Goal: Find specific page/section: Find specific page/section

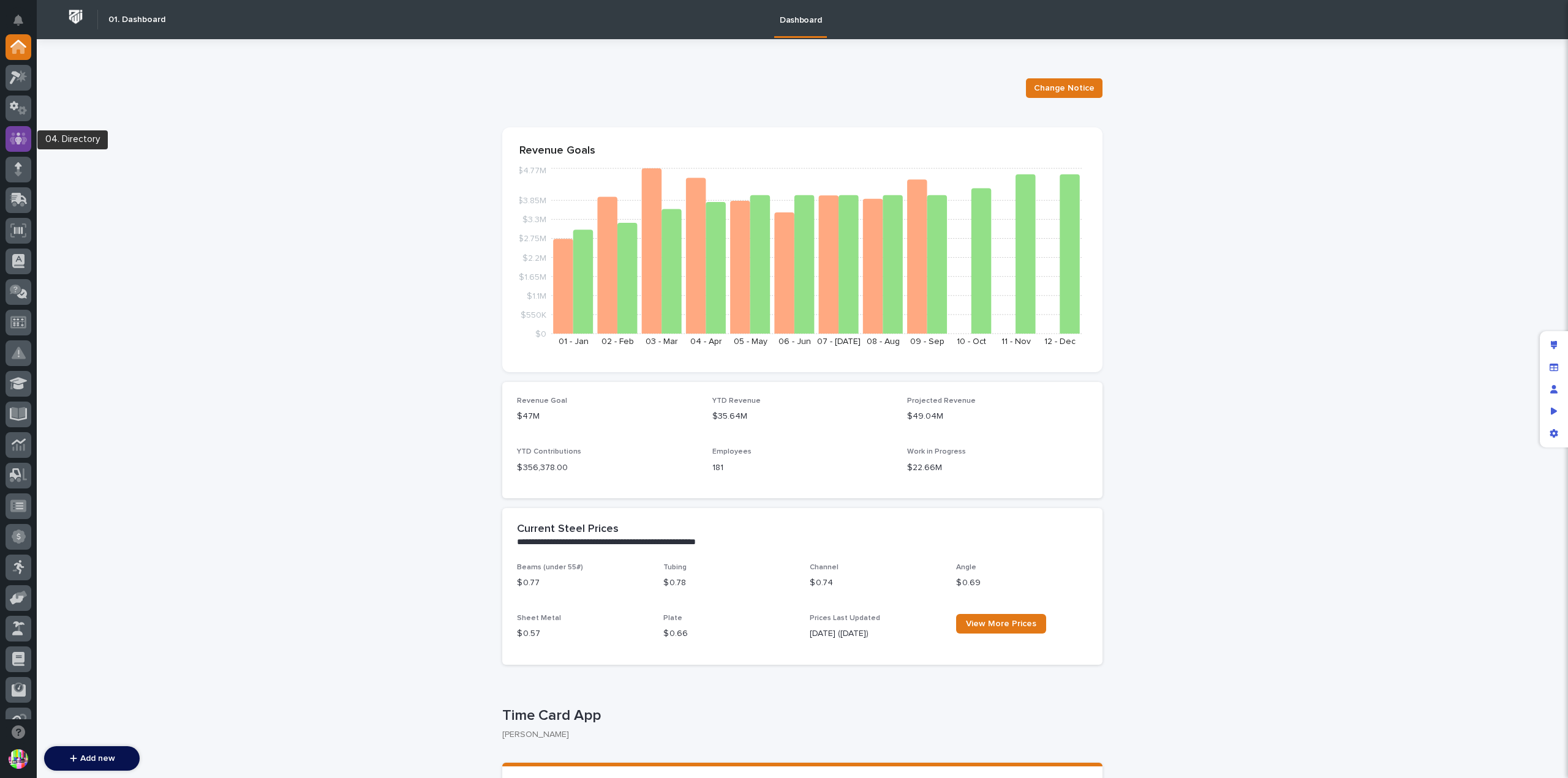
click at [26, 139] on icon at bounding box center [18, 138] width 18 height 12
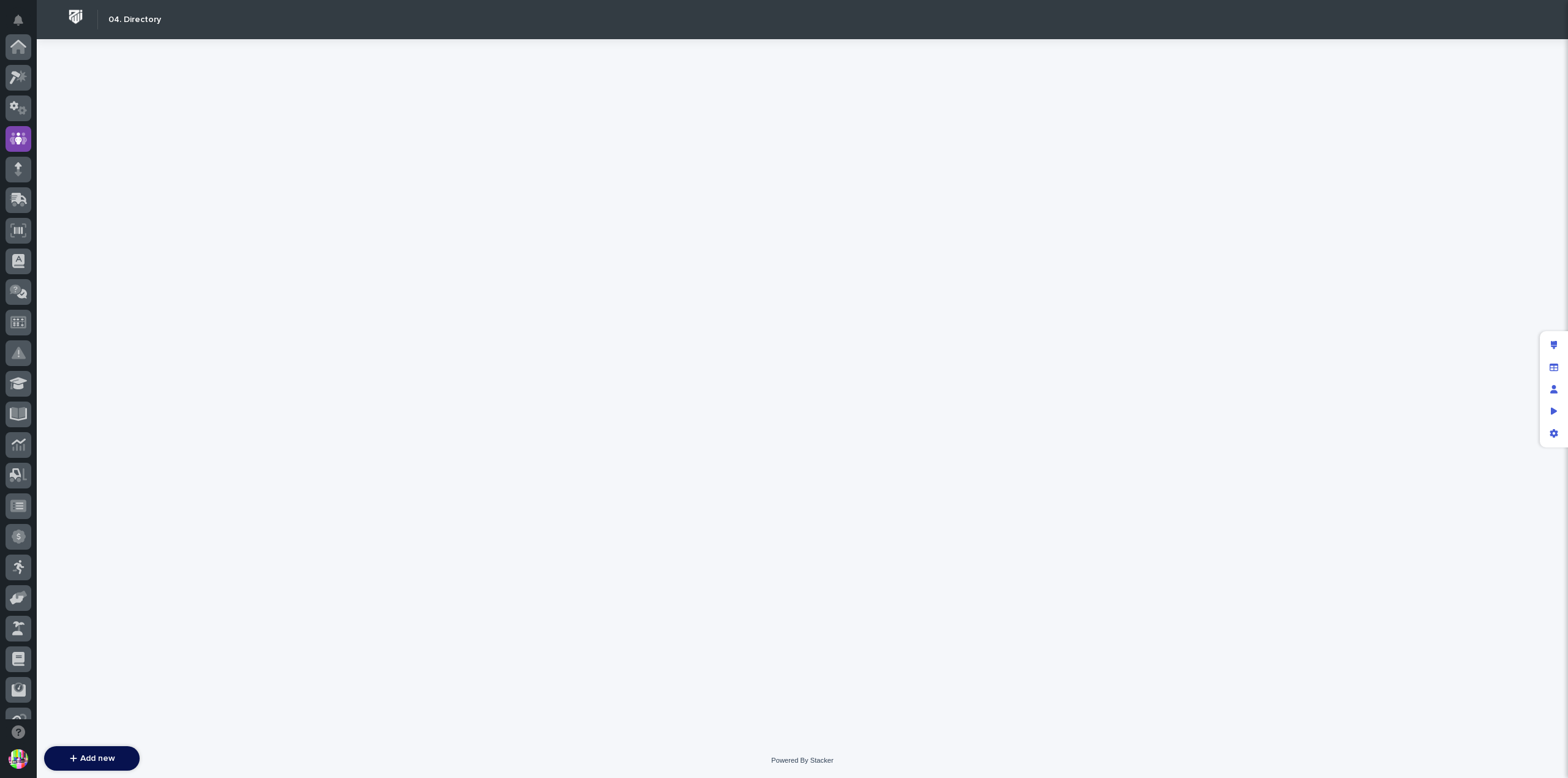
scroll to position [92, 0]
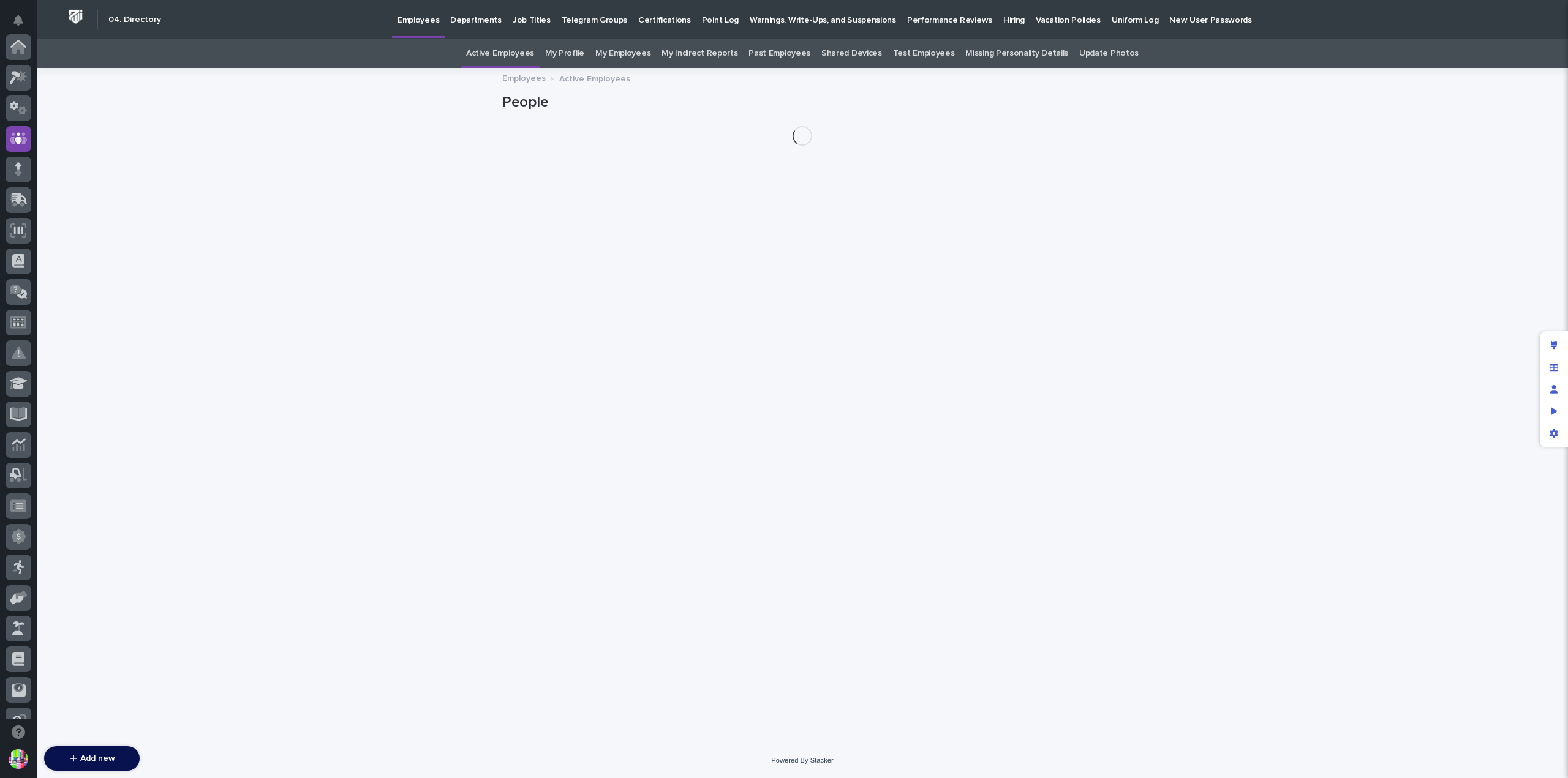
scroll to position [92, 0]
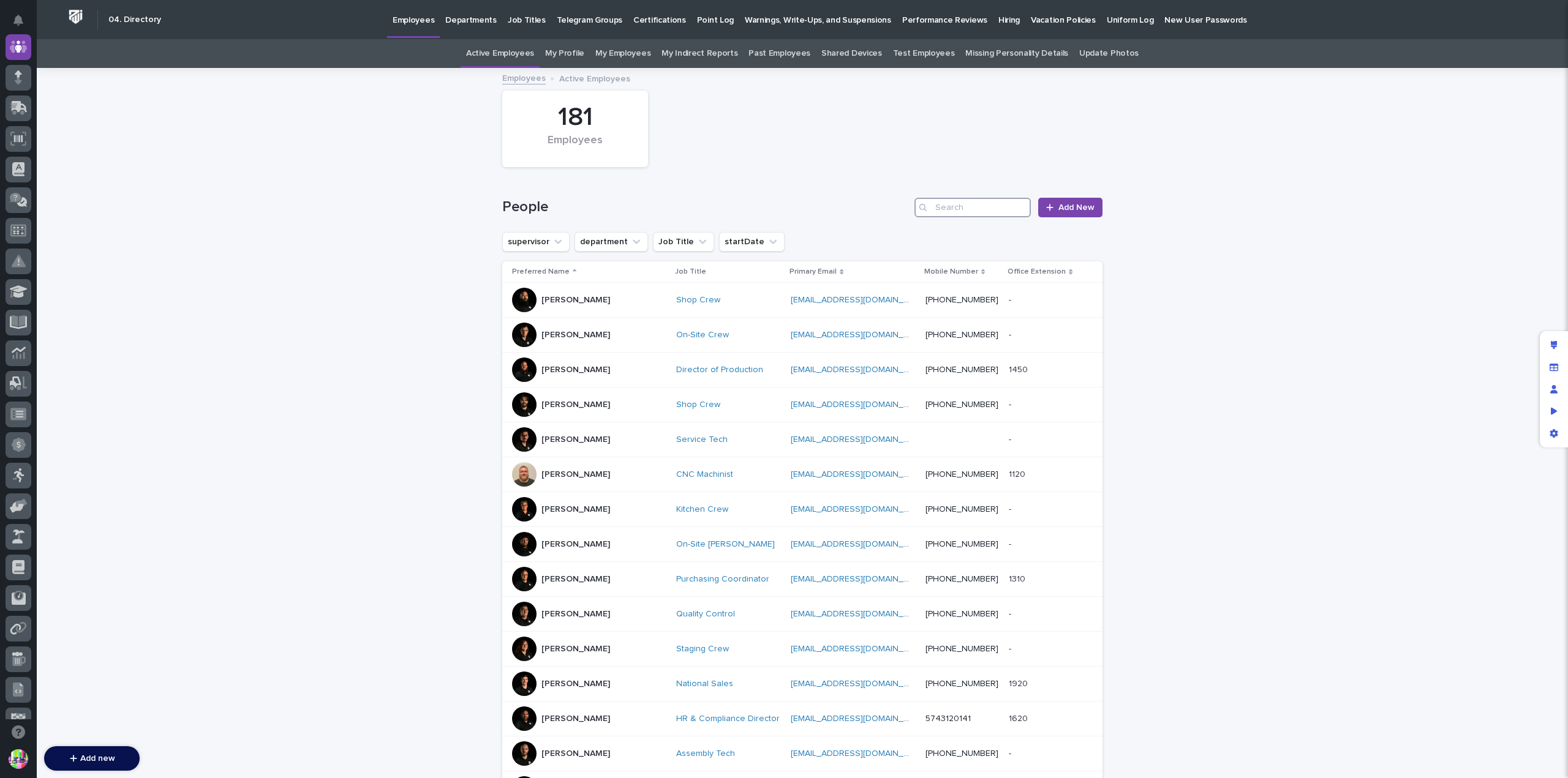
click at [969, 205] on input "Search" at bounding box center [972, 207] width 116 height 20
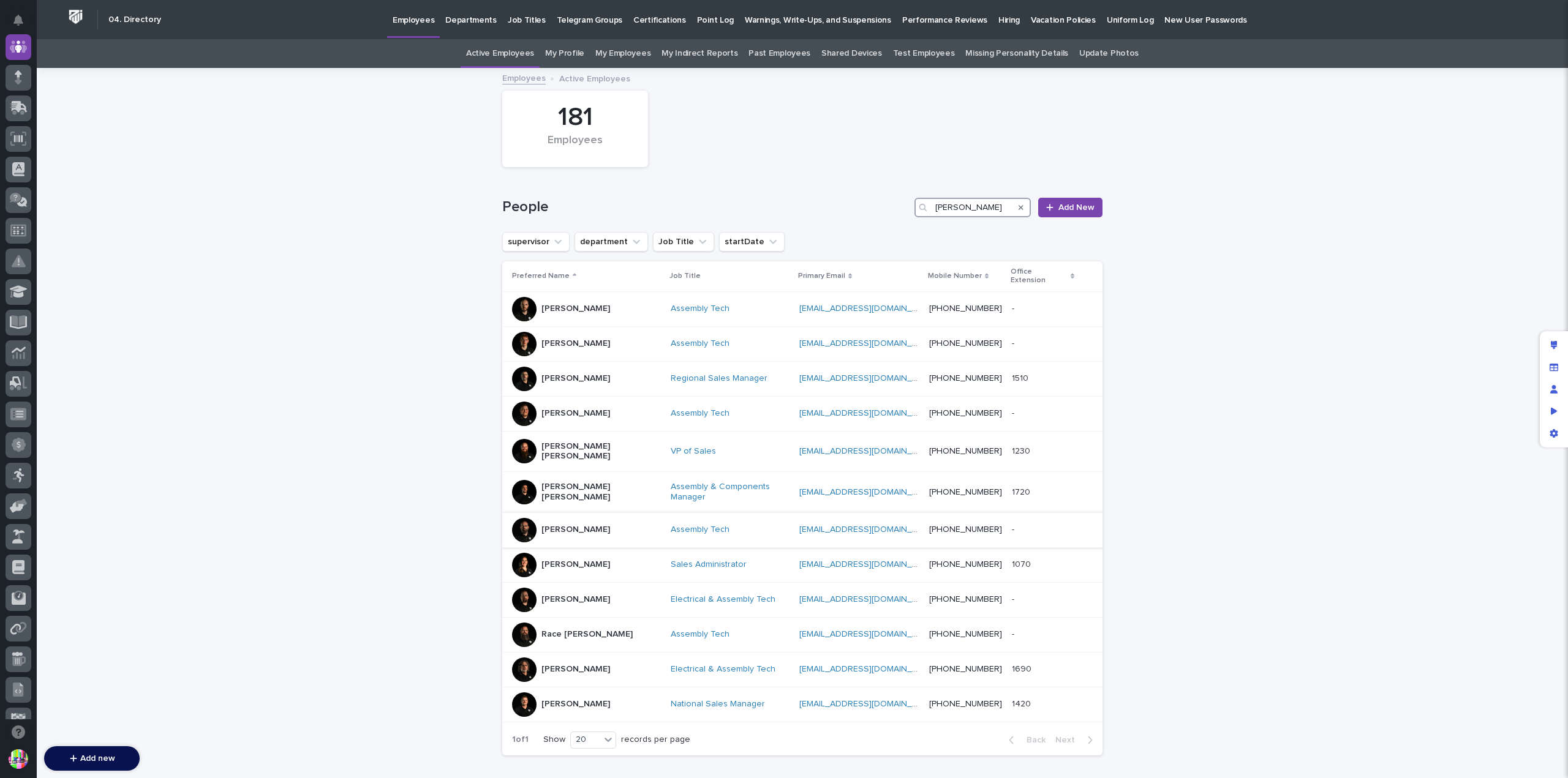
type input "[PERSON_NAME]"
click at [533, 518] on div "[PERSON_NAME]" at bounding box center [586, 530] width 149 height 24
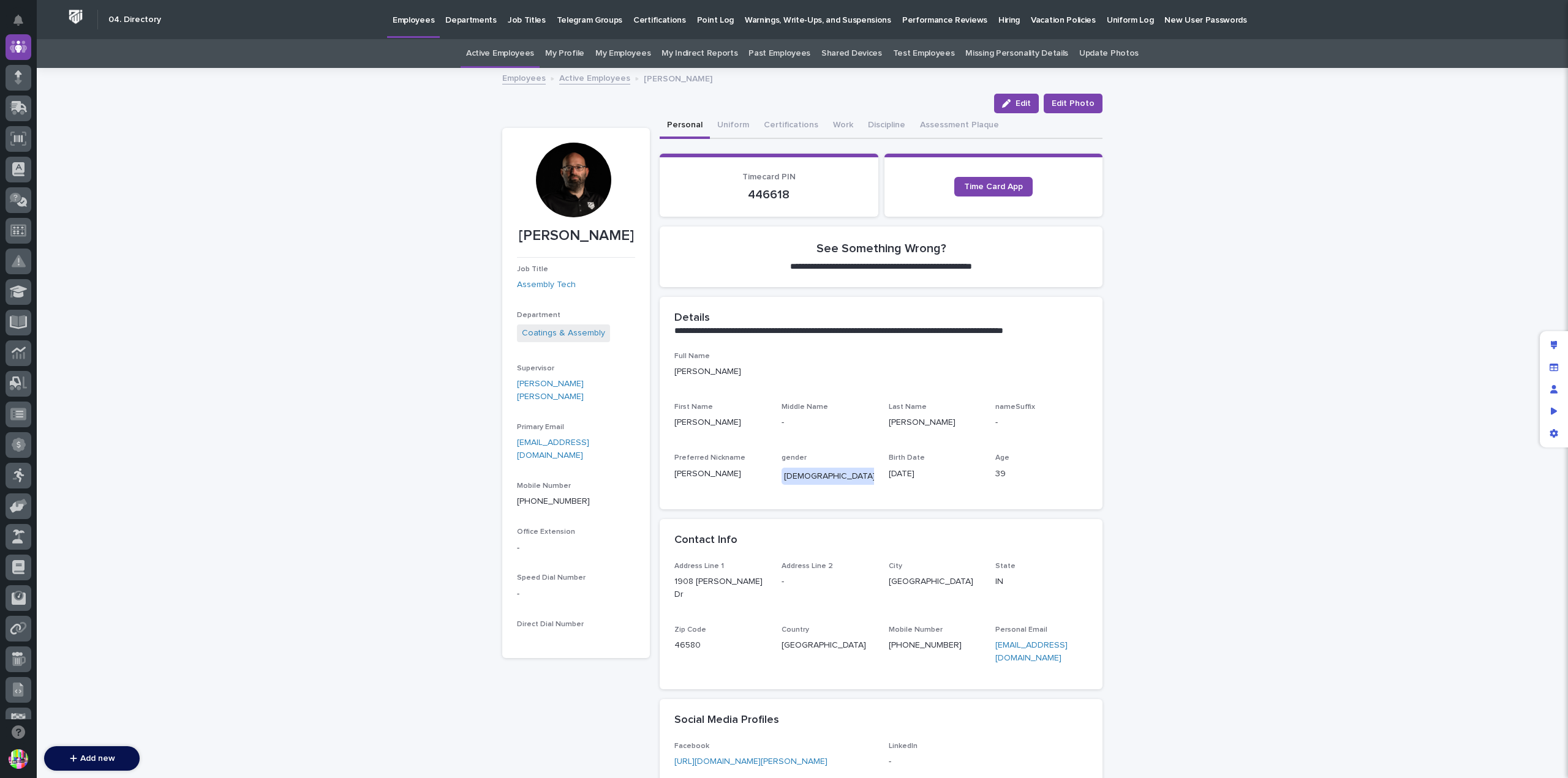
scroll to position [158, 0]
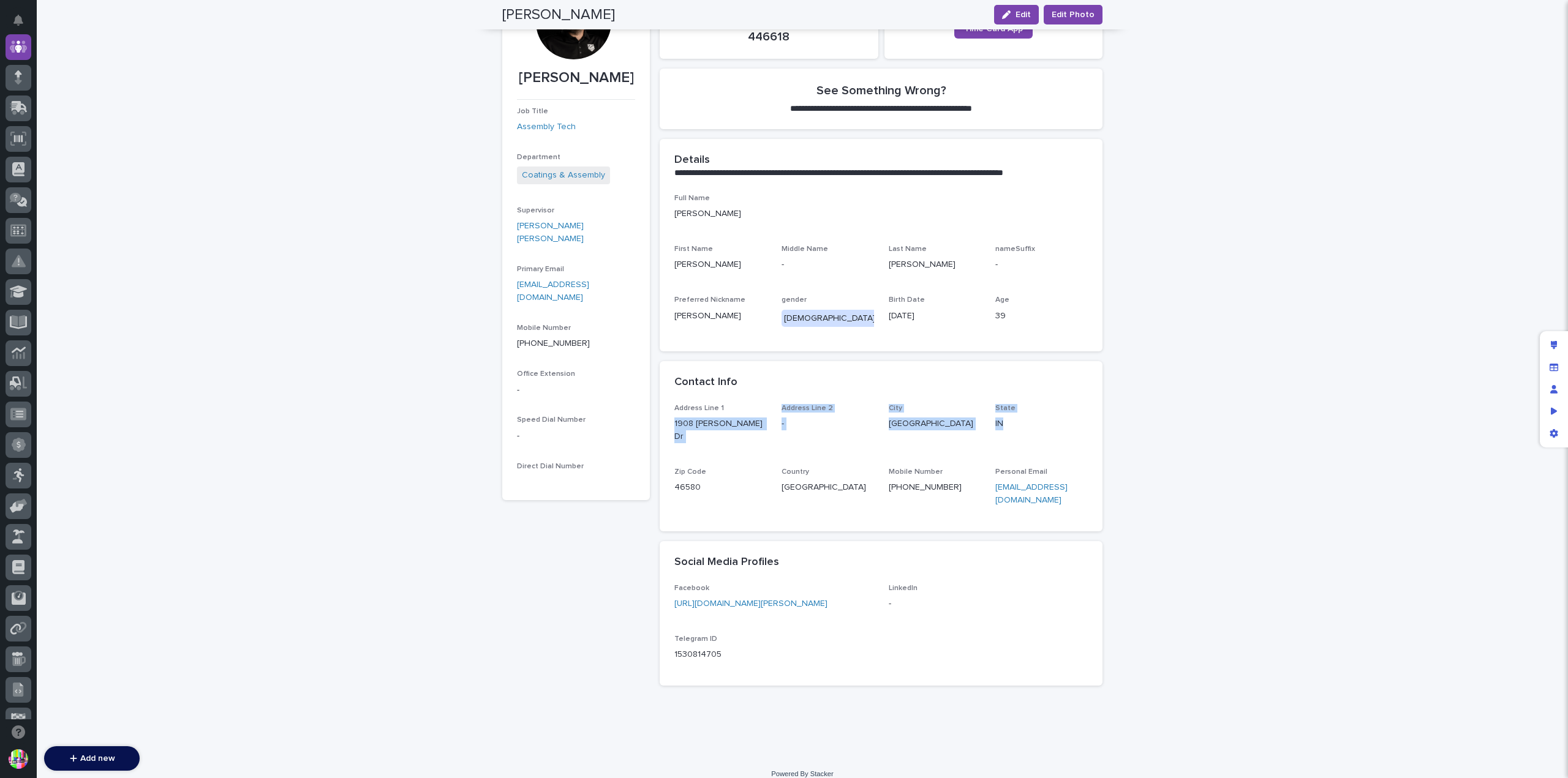
drag, startPoint x: 667, startPoint y: 425, endPoint x: 1007, endPoint y: 427, distance: 340.0
click at [1007, 427] on div "Address Line 1 1908 [PERSON_NAME] Dr Address Line 2 - City [GEOGRAPHIC_DATA] [U…" at bounding box center [881, 468] width 443 height 127
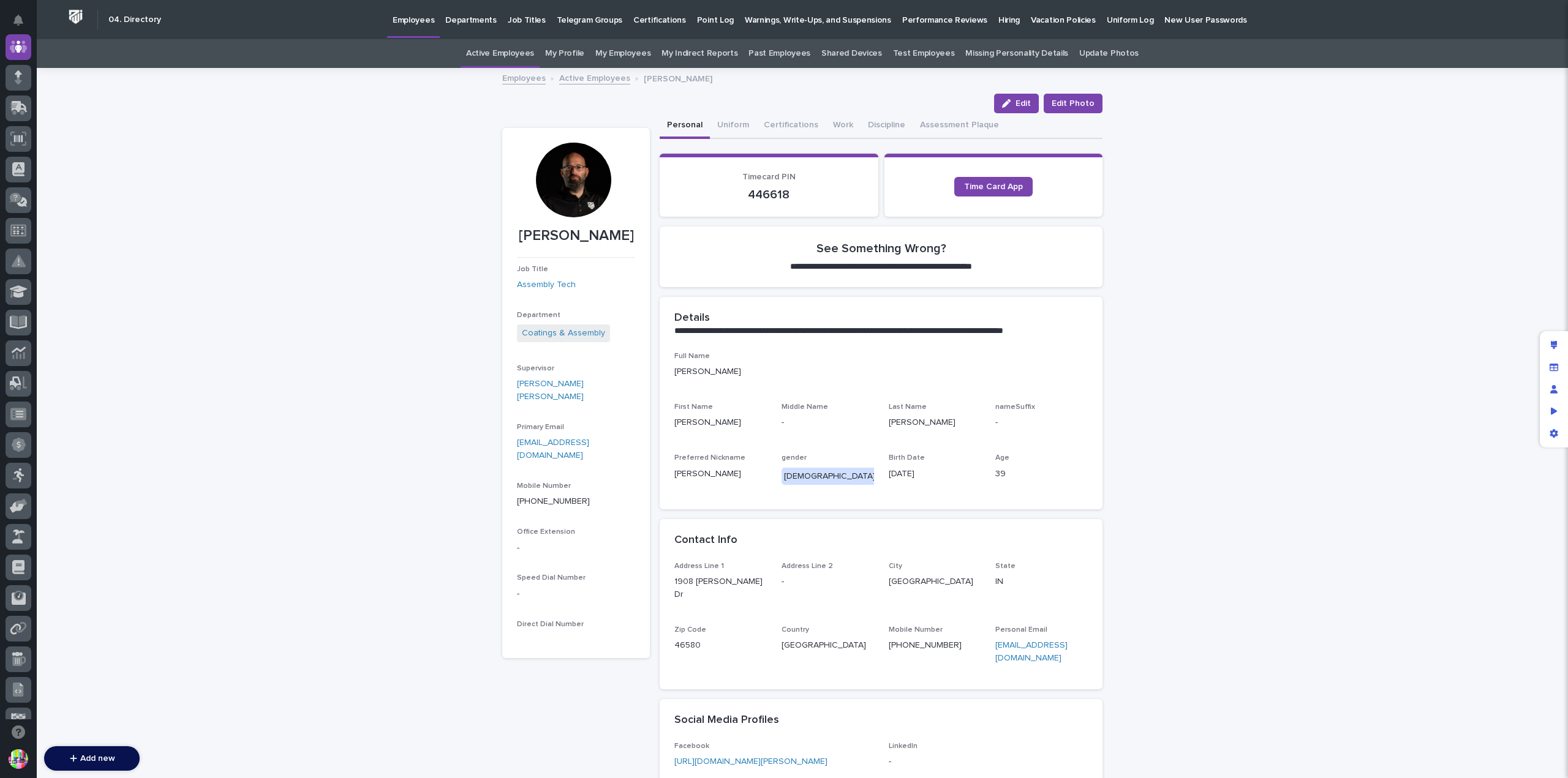
click at [1161, 253] on div "**********" at bounding box center [802, 492] width 1531 height 846
click at [867, 122] on button "Discipline" at bounding box center [886, 126] width 52 height 26
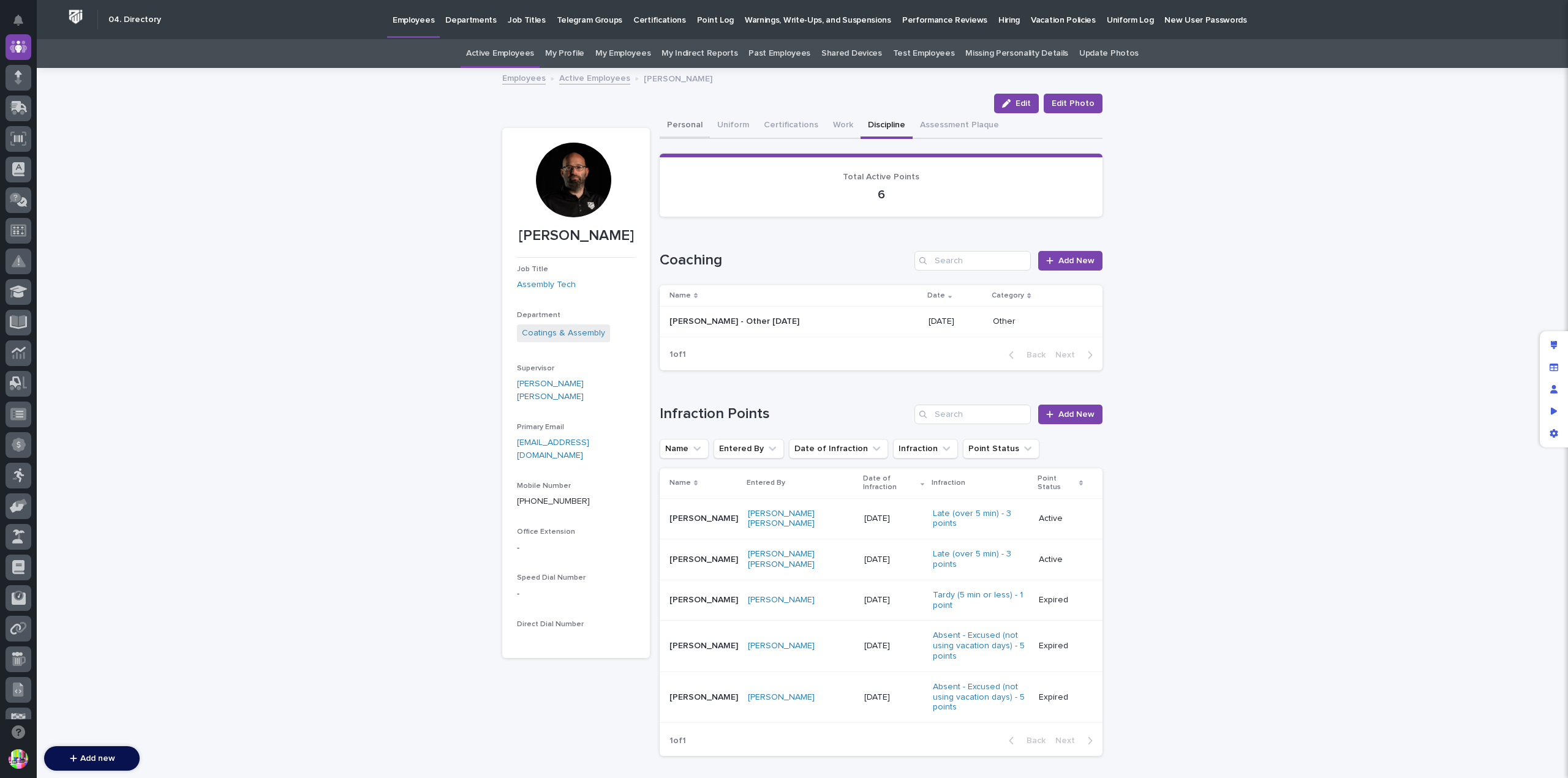
click at [678, 119] on button "Personal" at bounding box center [685, 126] width 50 height 26
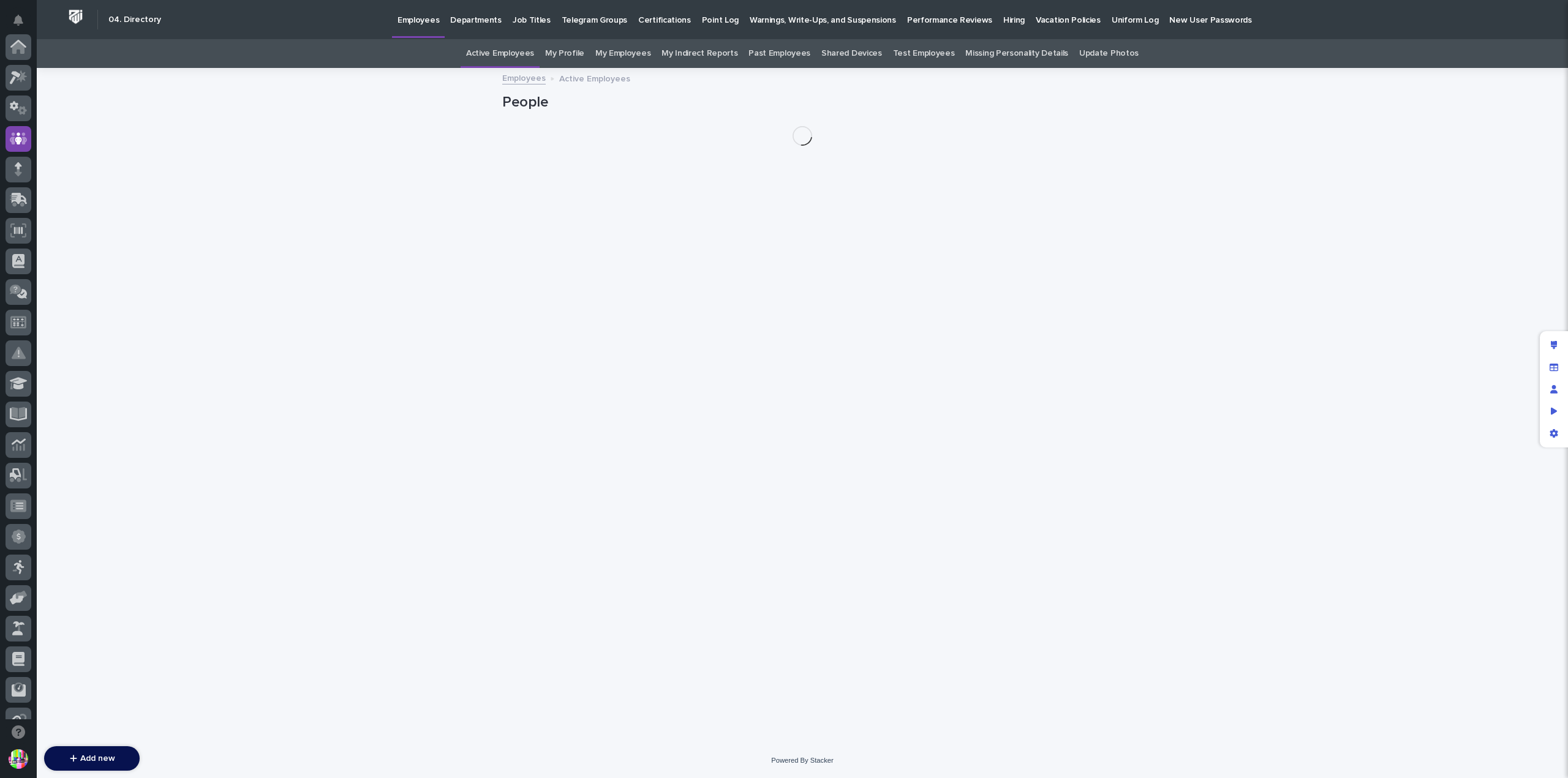
scroll to position [92, 0]
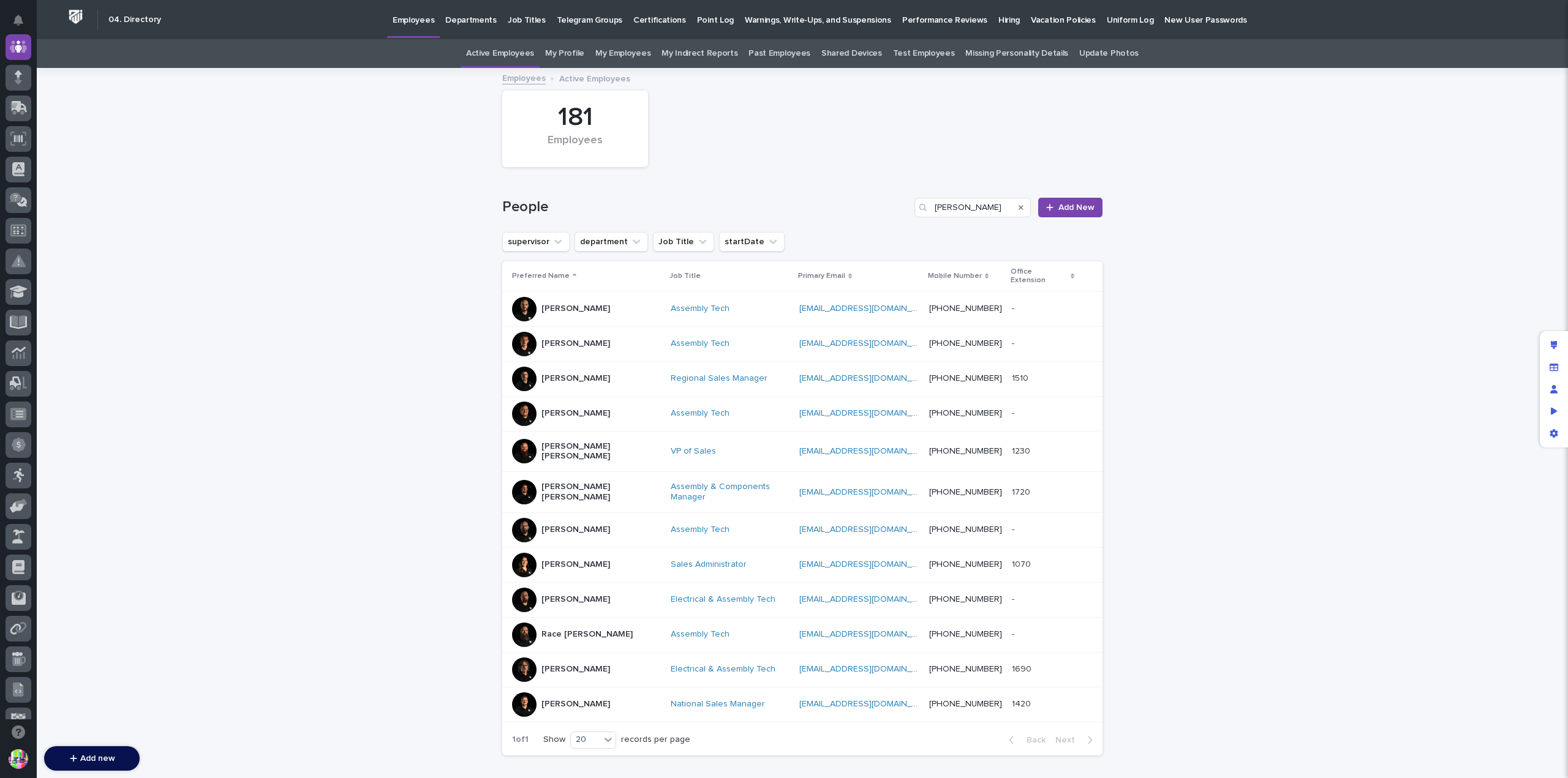
type input "ky"
